Goal: Task Accomplishment & Management: Complete application form

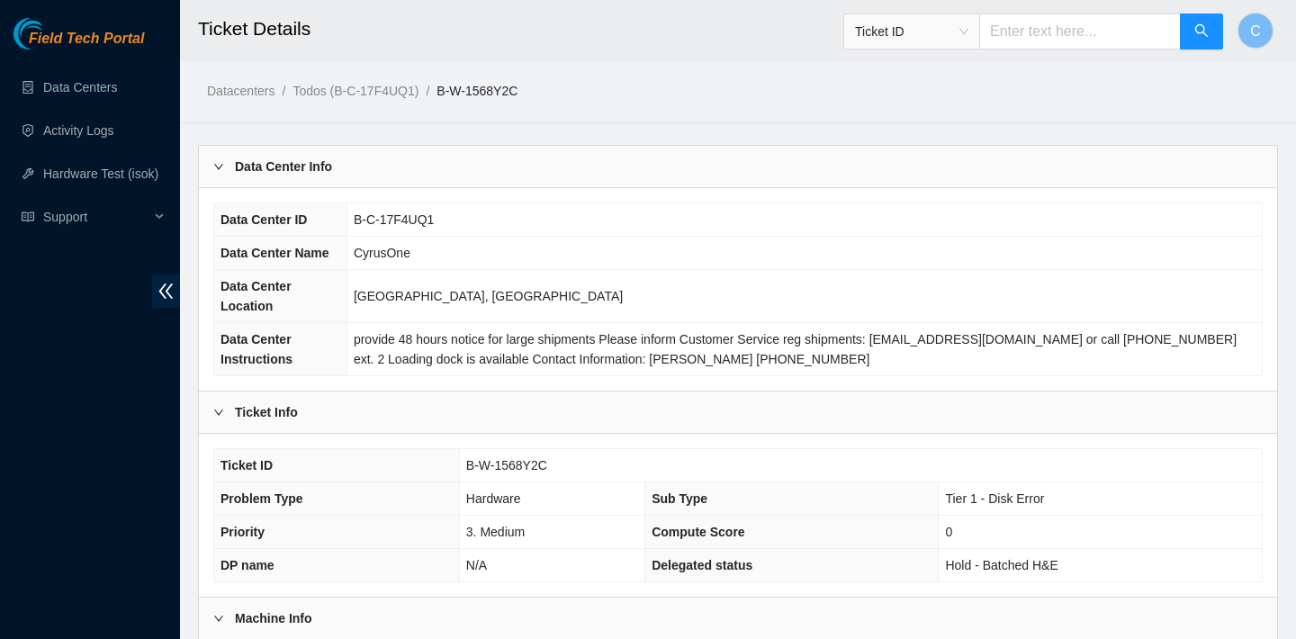
scroll to position [6, 0]
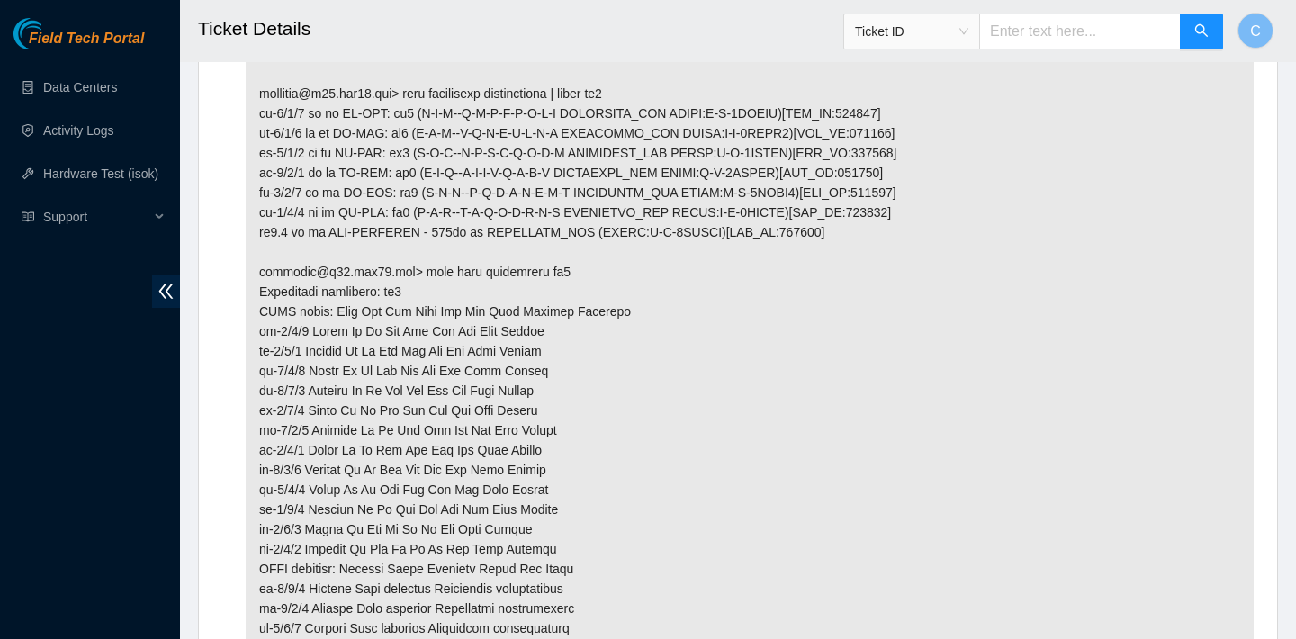
scroll to position [2728, 0]
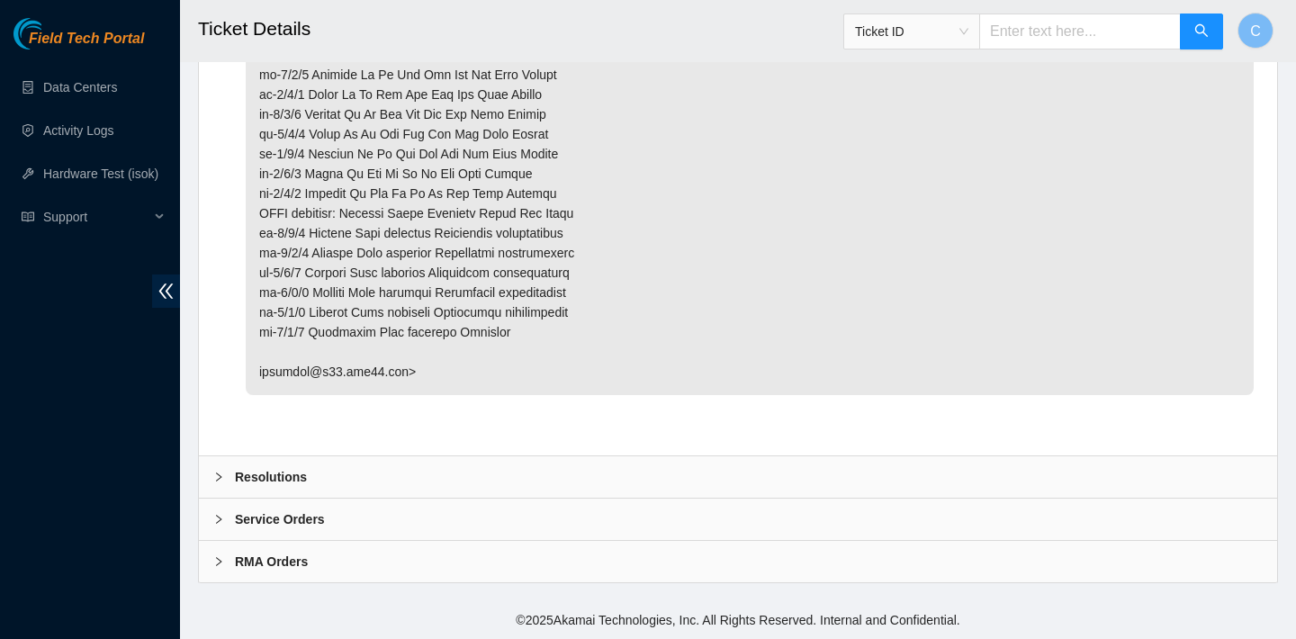
click at [640, 470] on div "Resolutions" at bounding box center [738, 476] width 1079 height 41
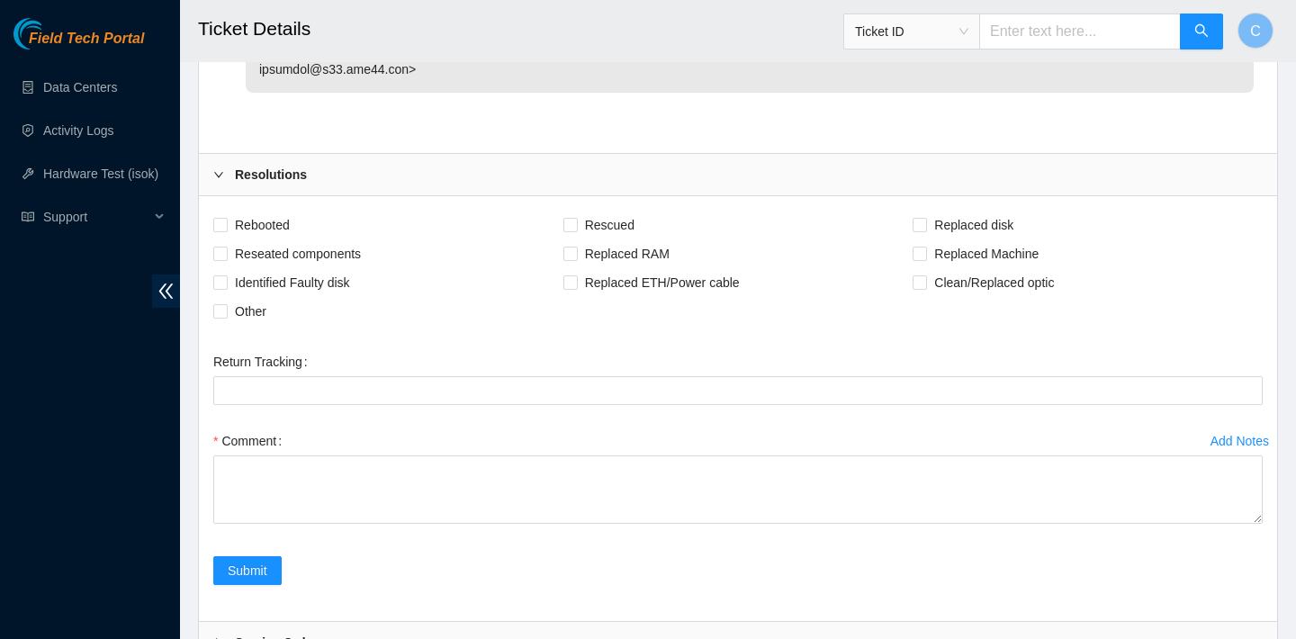
scroll to position [3055, 0]
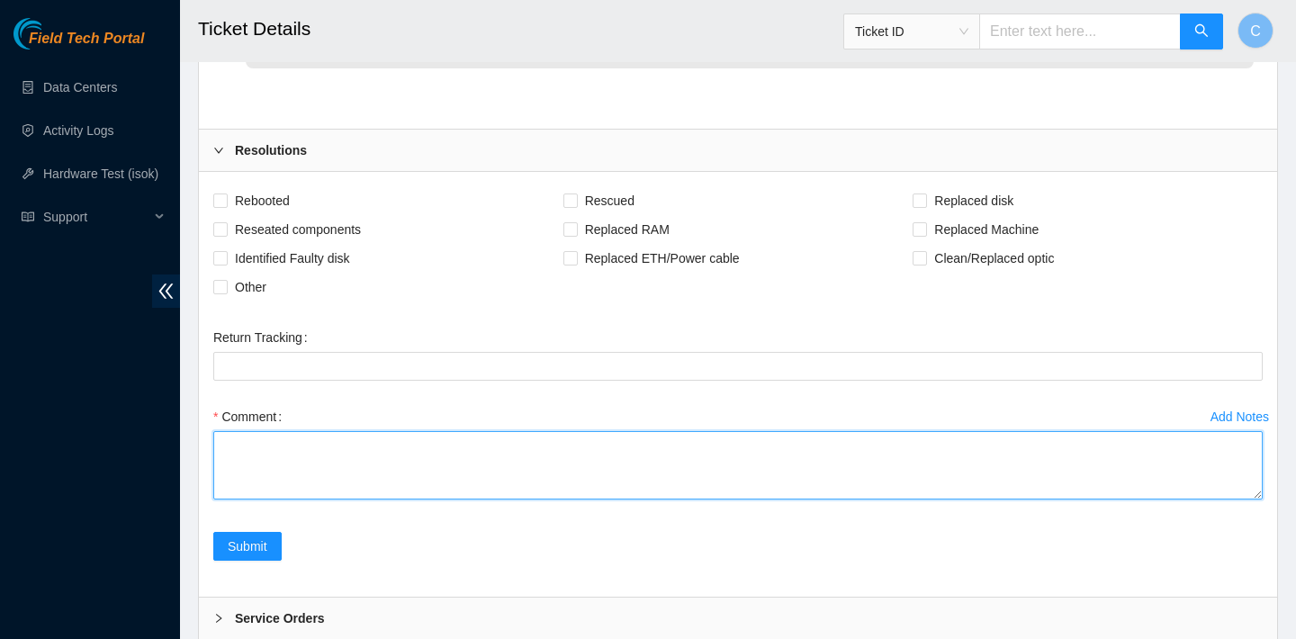
click at [462, 465] on textarea "Comment" at bounding box center [738, 465] width 1050 height 68
click at [285, 446] on textarea "verified Sn as directed loops removed circuit has been normalized" at bounding box center [738, 465] width 1050 height 68
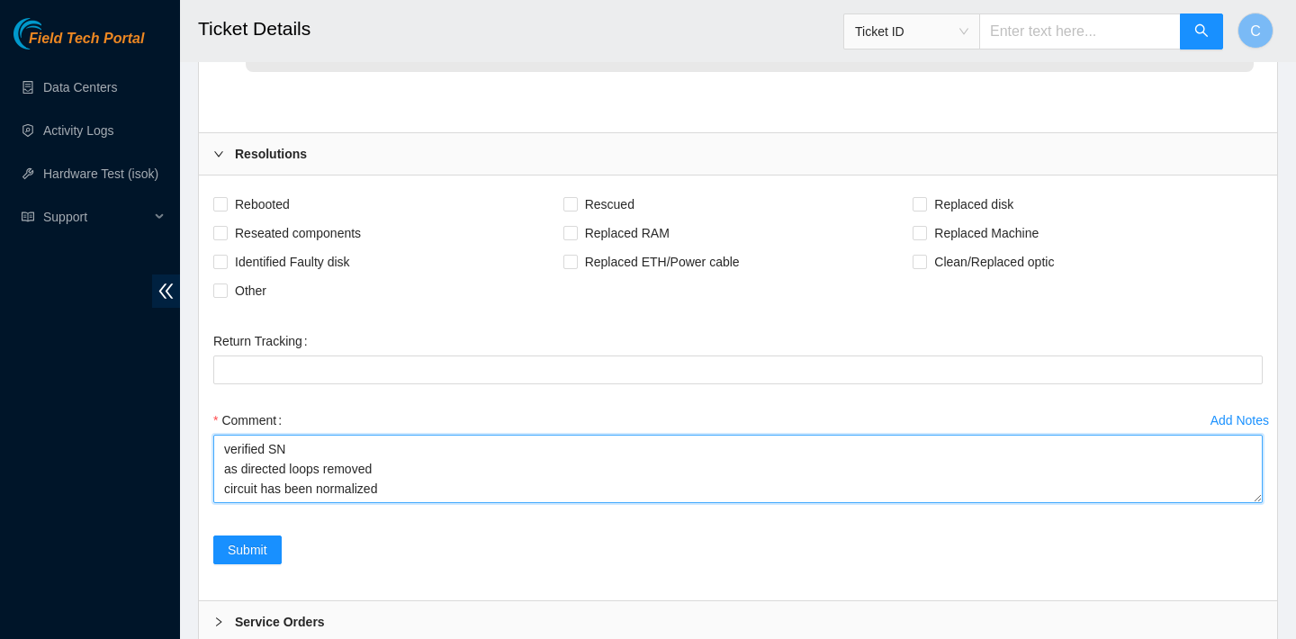
scroll to position [3018, 0]
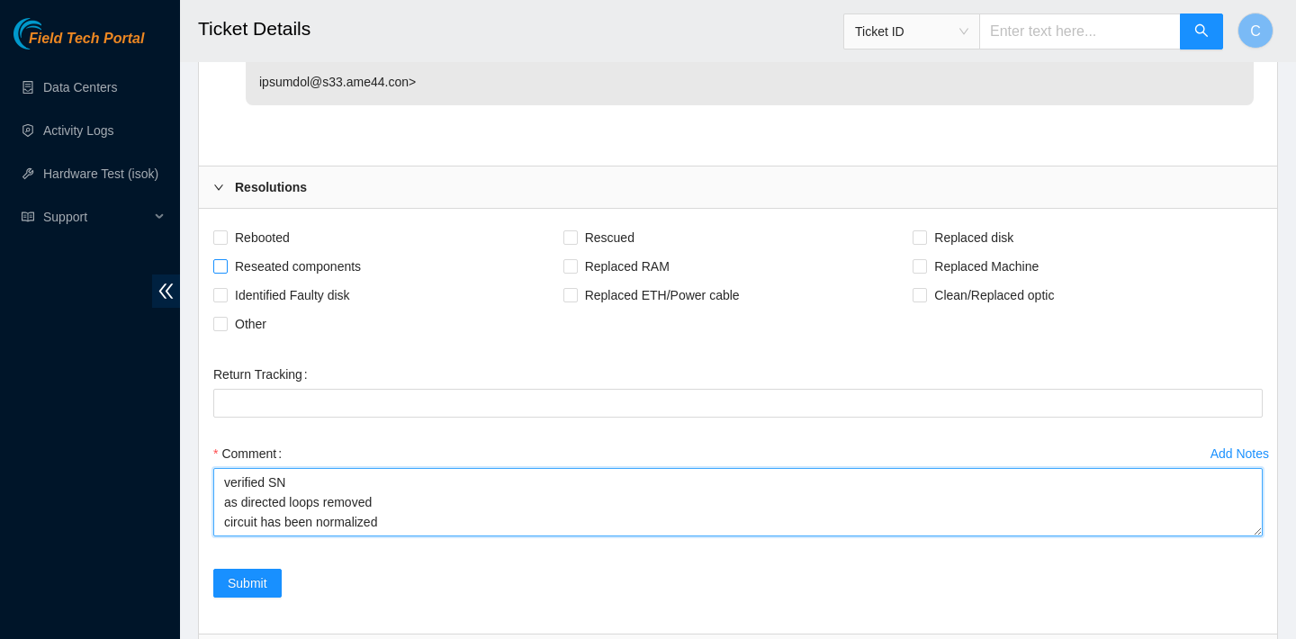
type textarea "verified SN as directed loops removed circuit has been normalized"
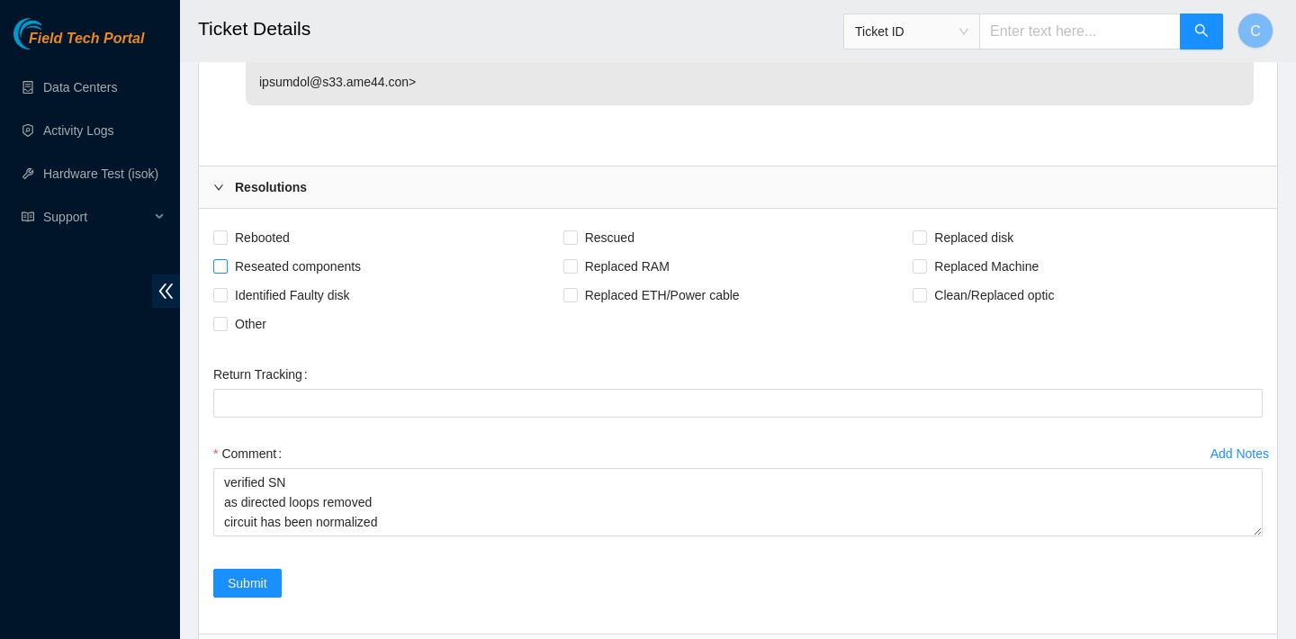
click at [219, 269] on input "Reseated components" at bounding box center [219, 265] width 13 height 13
checkbox input "true"
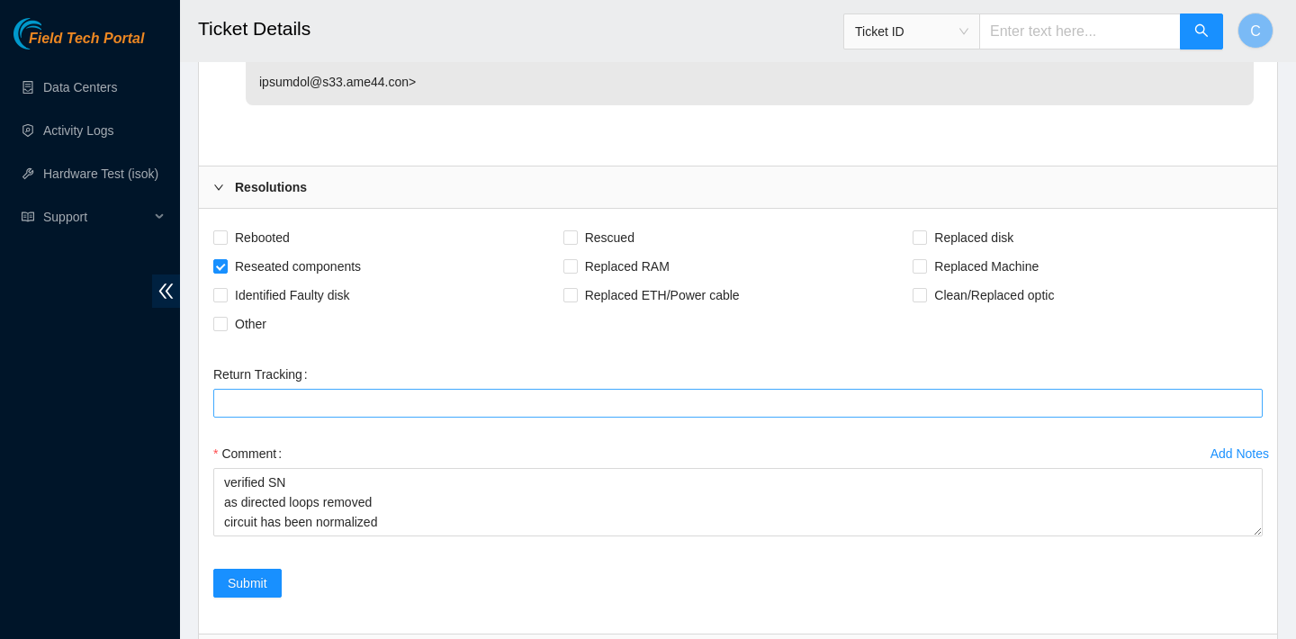
scroll to position [3154, 0]
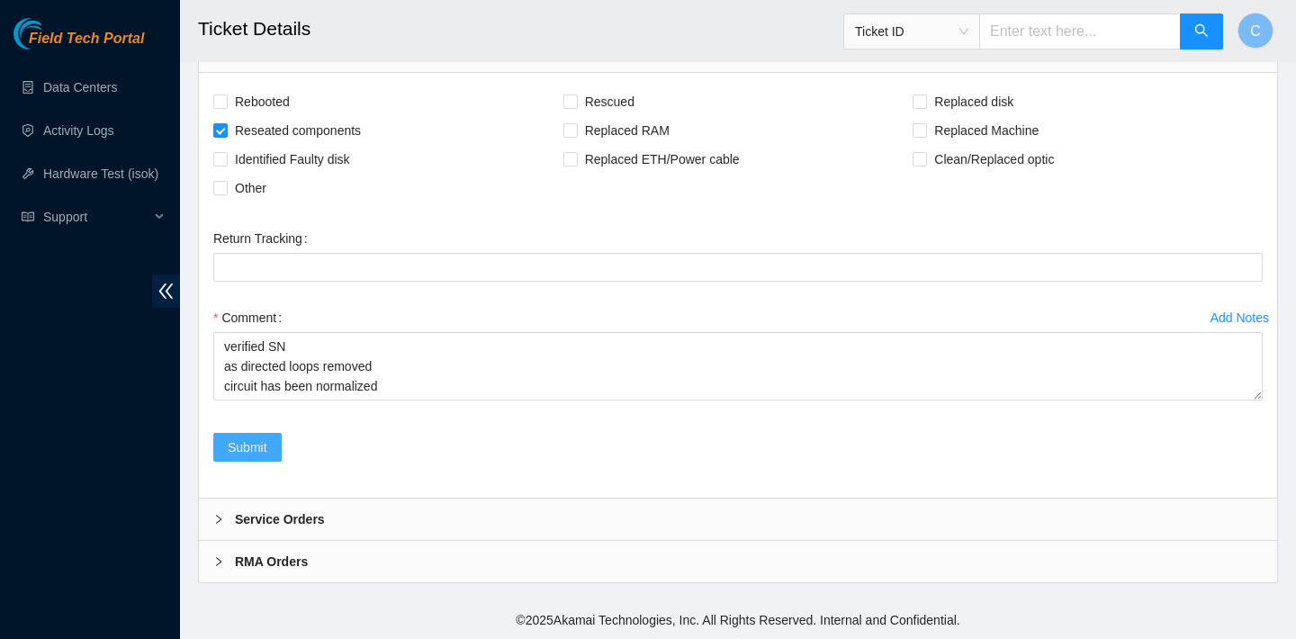
click at [239, 438] on span "Submit" at bounding box center [248, 448] width 40 height 20
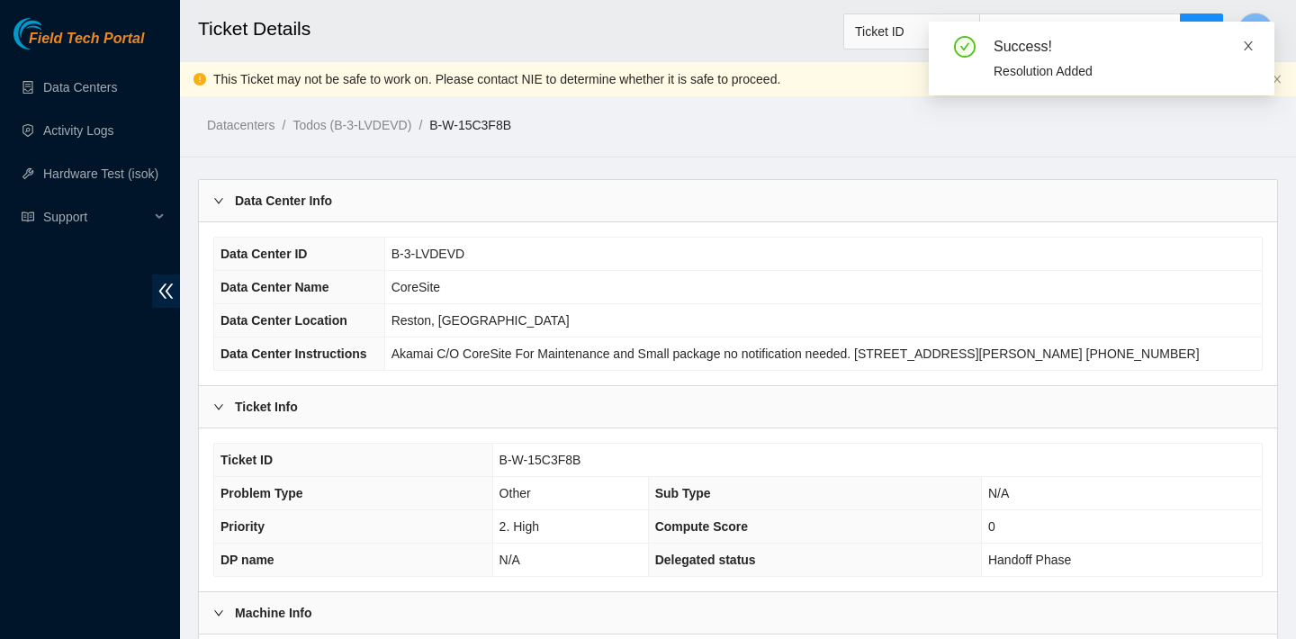
click at [1250, 48] on icon "close" at bounding box center [1248, 45] width 9 height 9
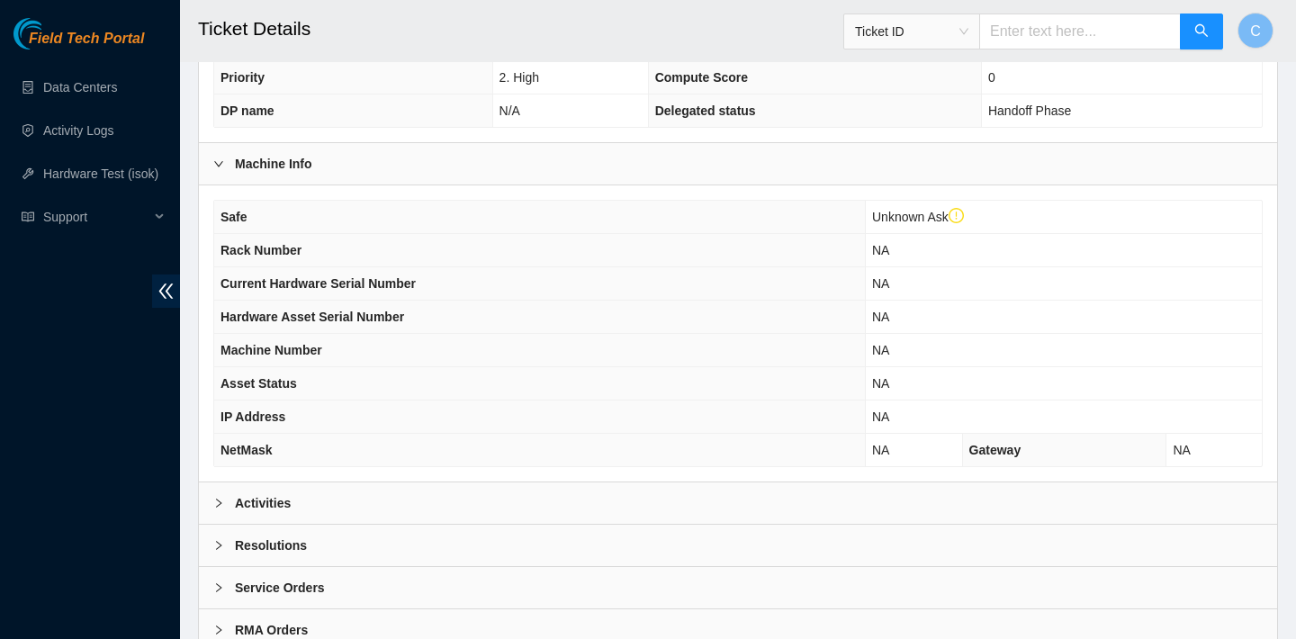
scroll to position [537, 0]
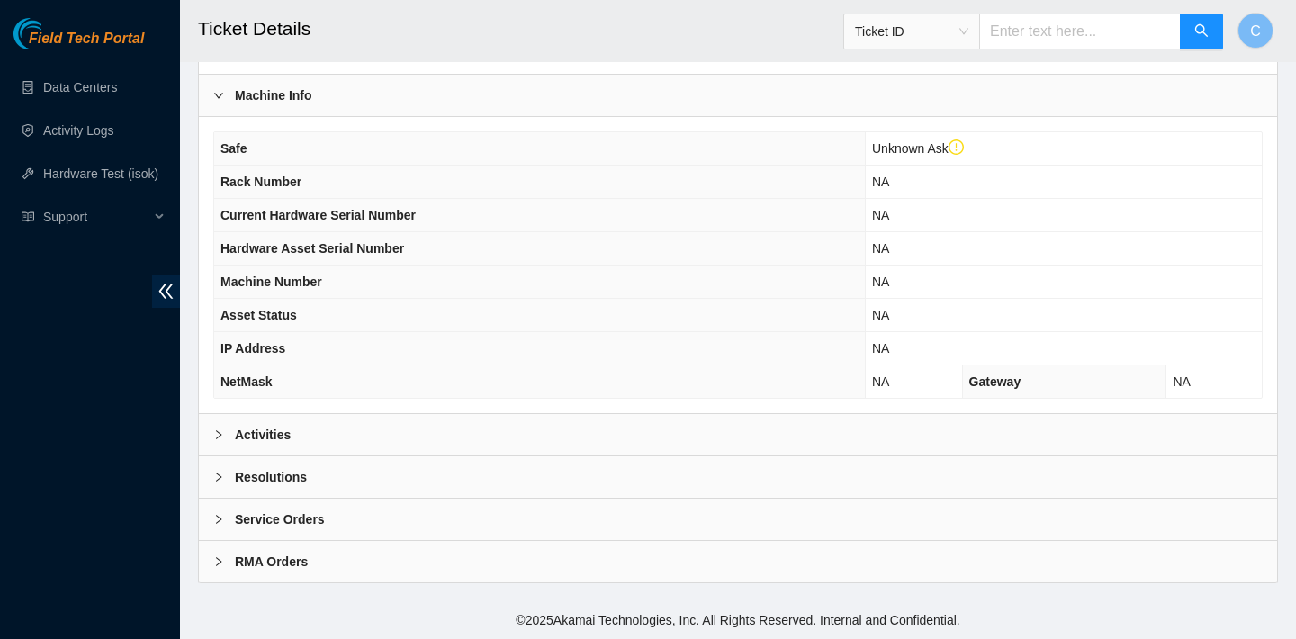
click at [468, 472] on div "Resolutions" at bounding box center [738, 476] width 1079 height 41
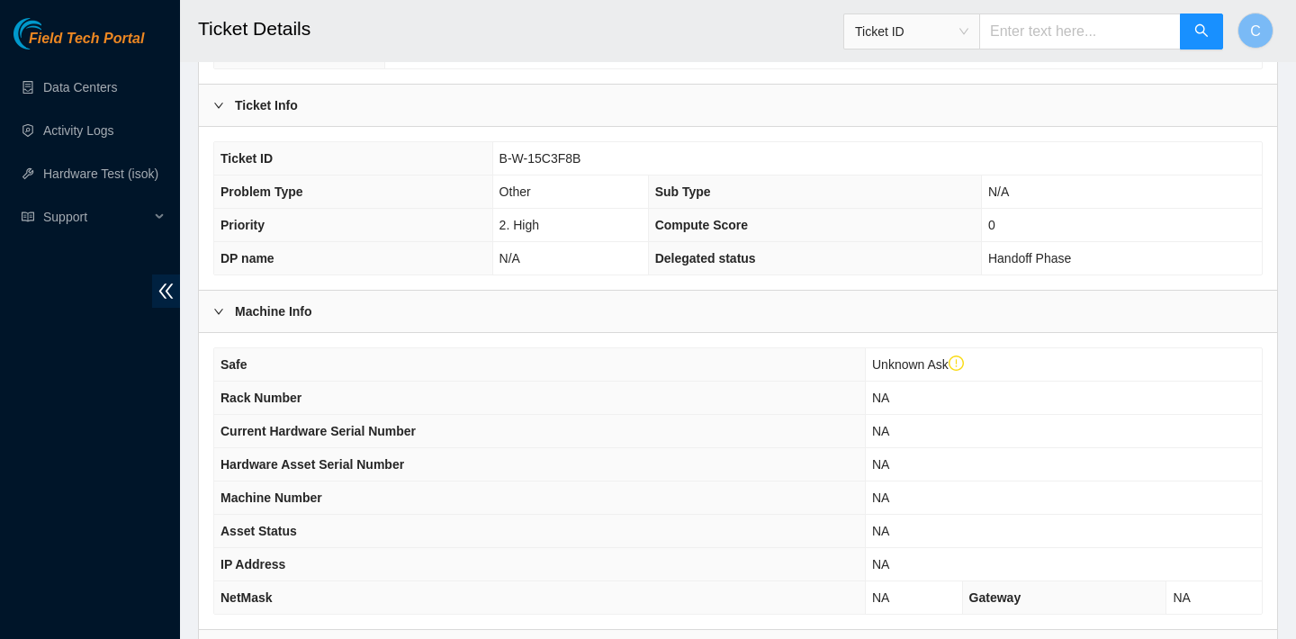
scroll to position [447, 0]
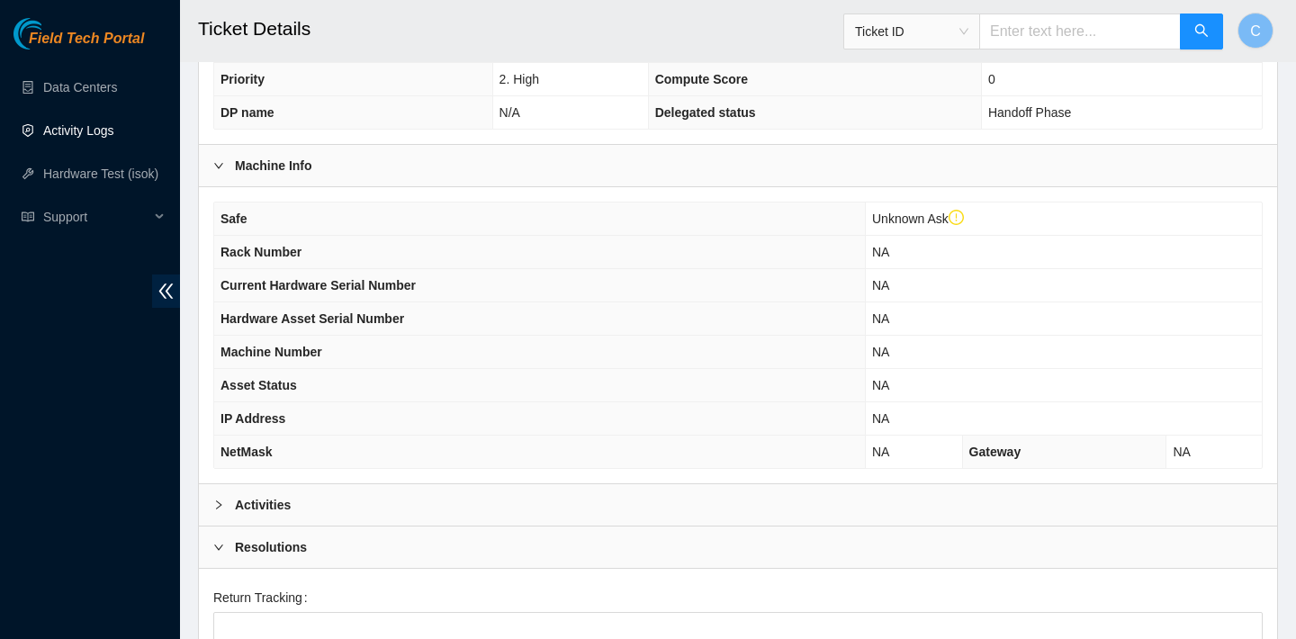
click at [114, 123] on link "Activity Logs" at bounding box center [78, 130] width 71 height 14
